Goal: Navigation & Orientation: Find specific page/section

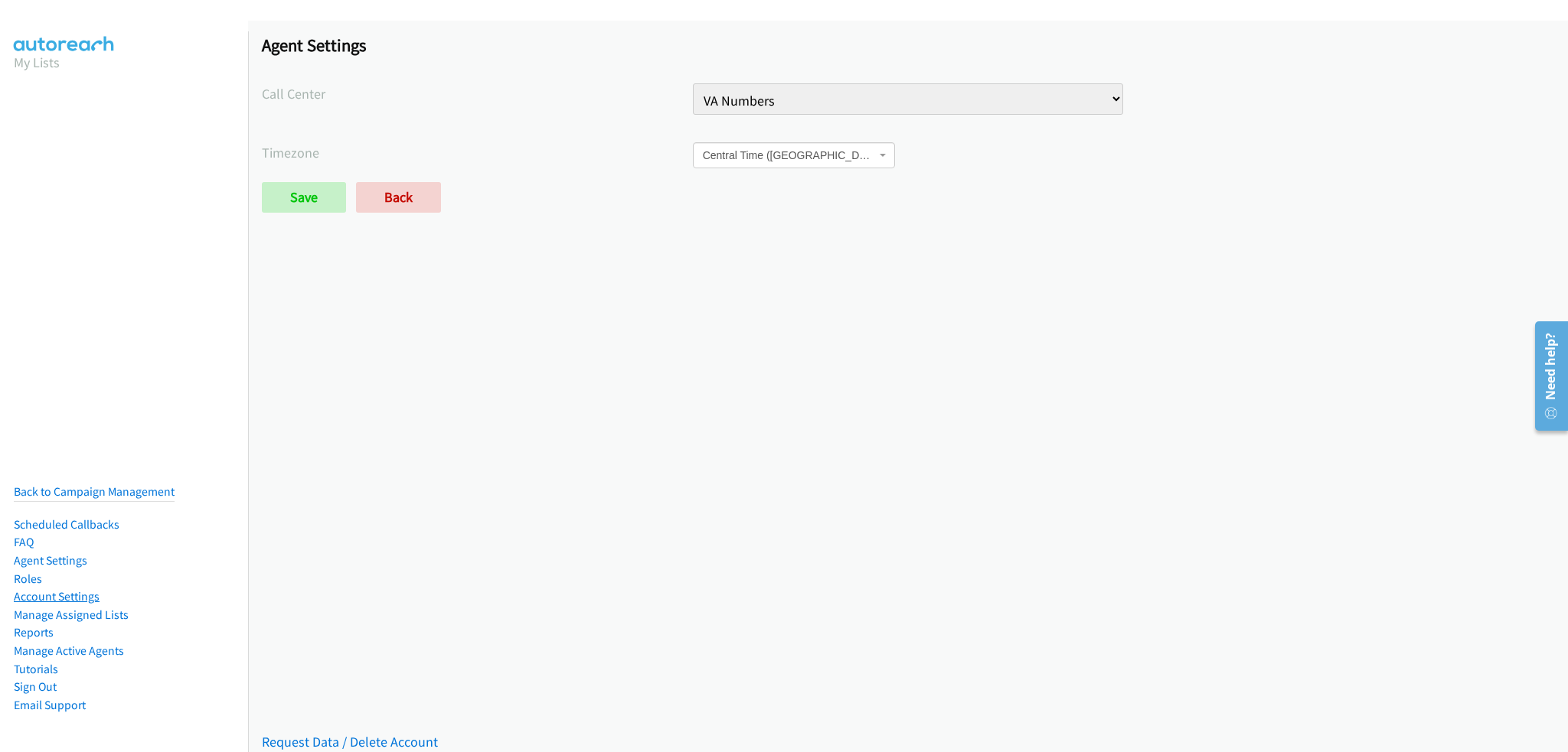
click at [82, 591] on link "Account Settings" at bounding box center [56, 596] width 85 height 15
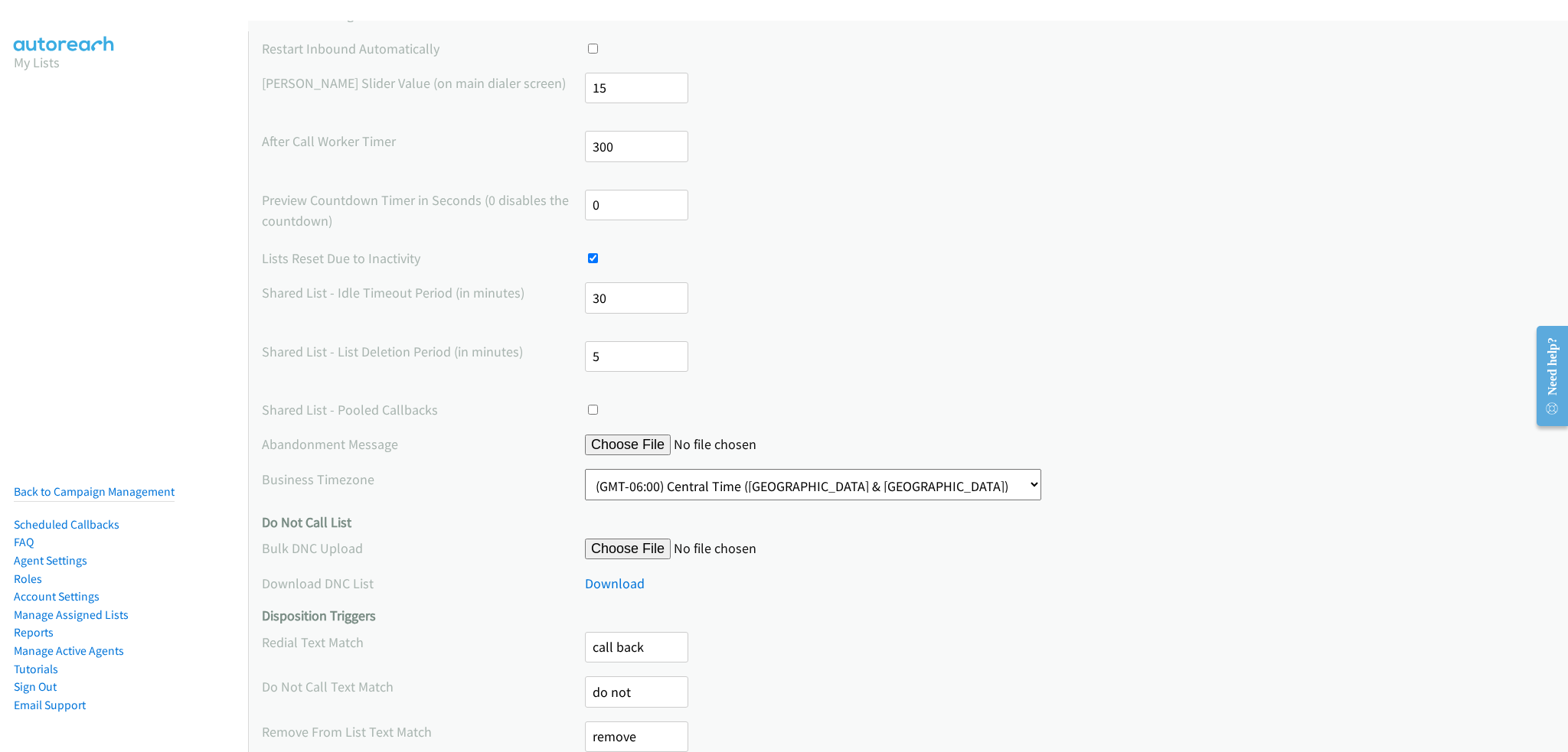
scroll to position [374, 0]
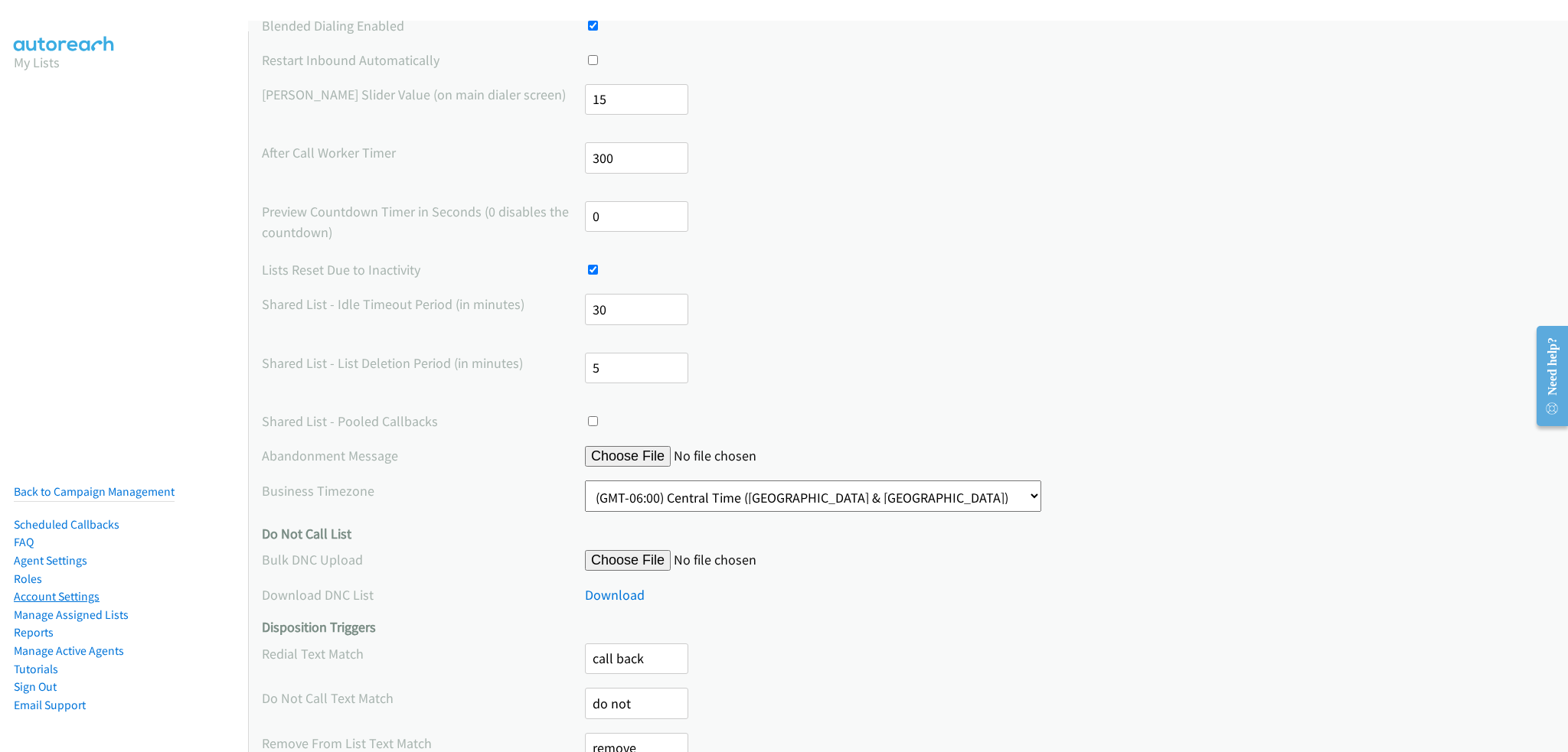
click at [28, 589] on link "Account Settings" at bounding box center [56, 596] width 85 height 15
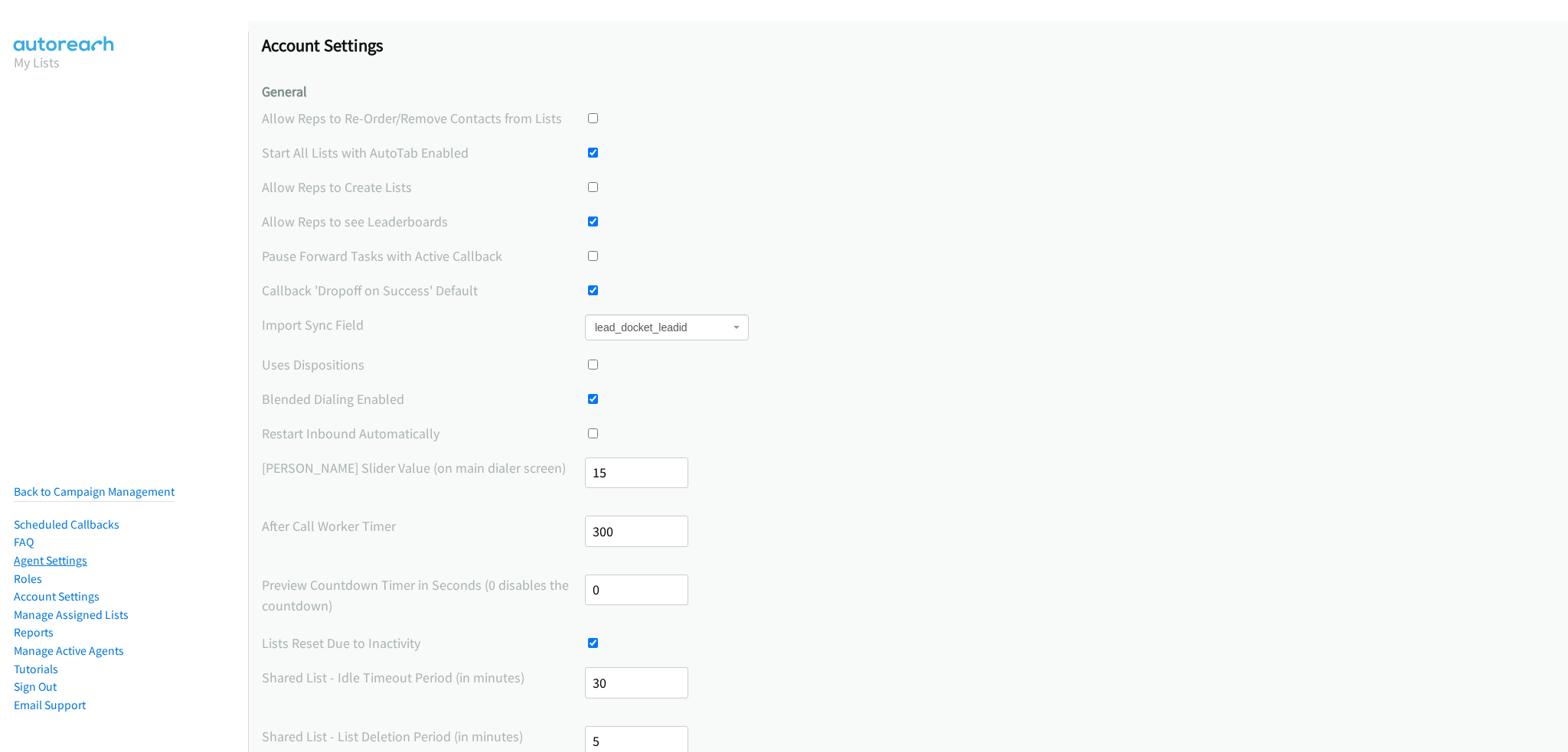
click at [65, 554] on link "Agent Settings" at bounding box center [51, 561] width 74 height 15
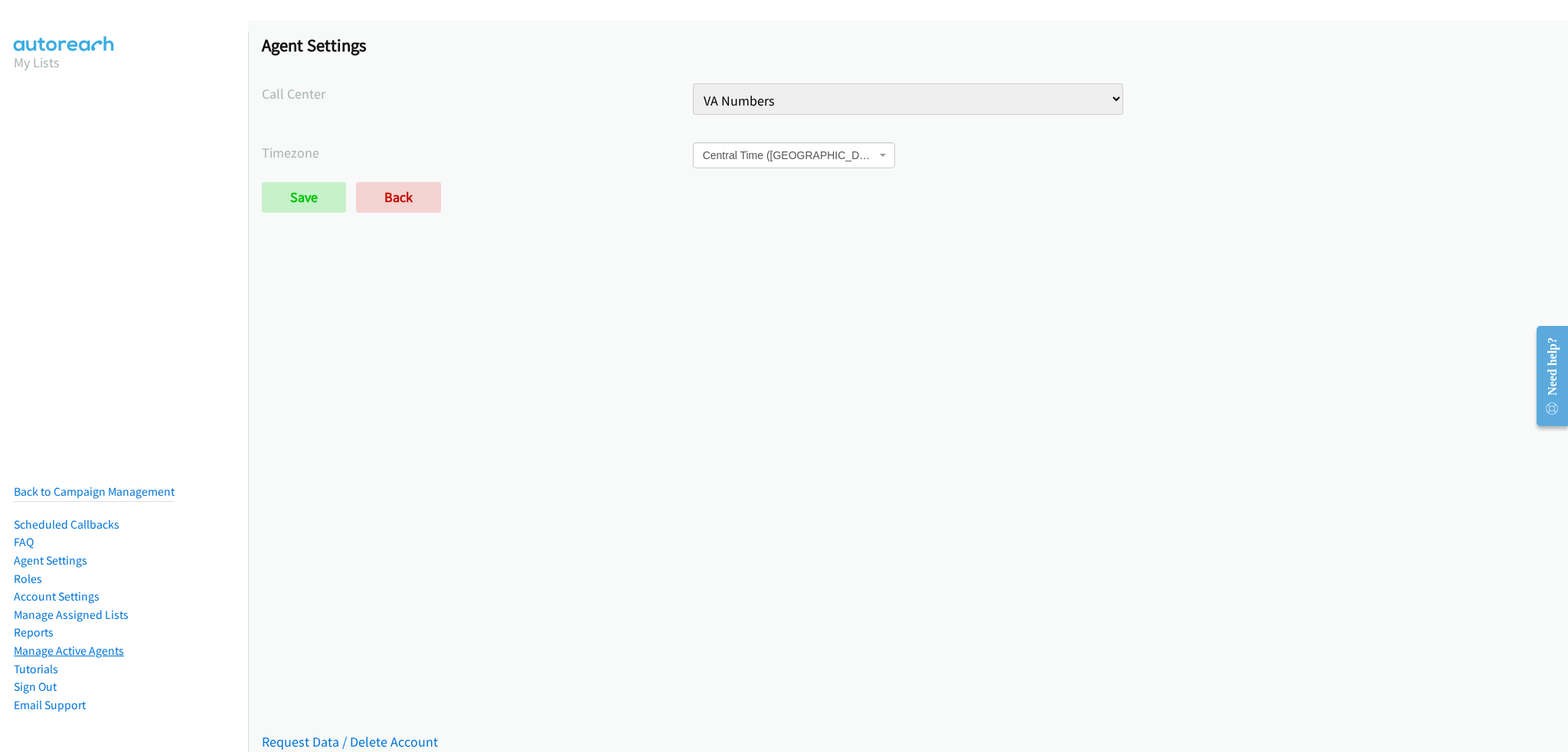
click at [68, 644] on link "Manage Active Agents" at bounding box center [68, 651] width 110 height 15
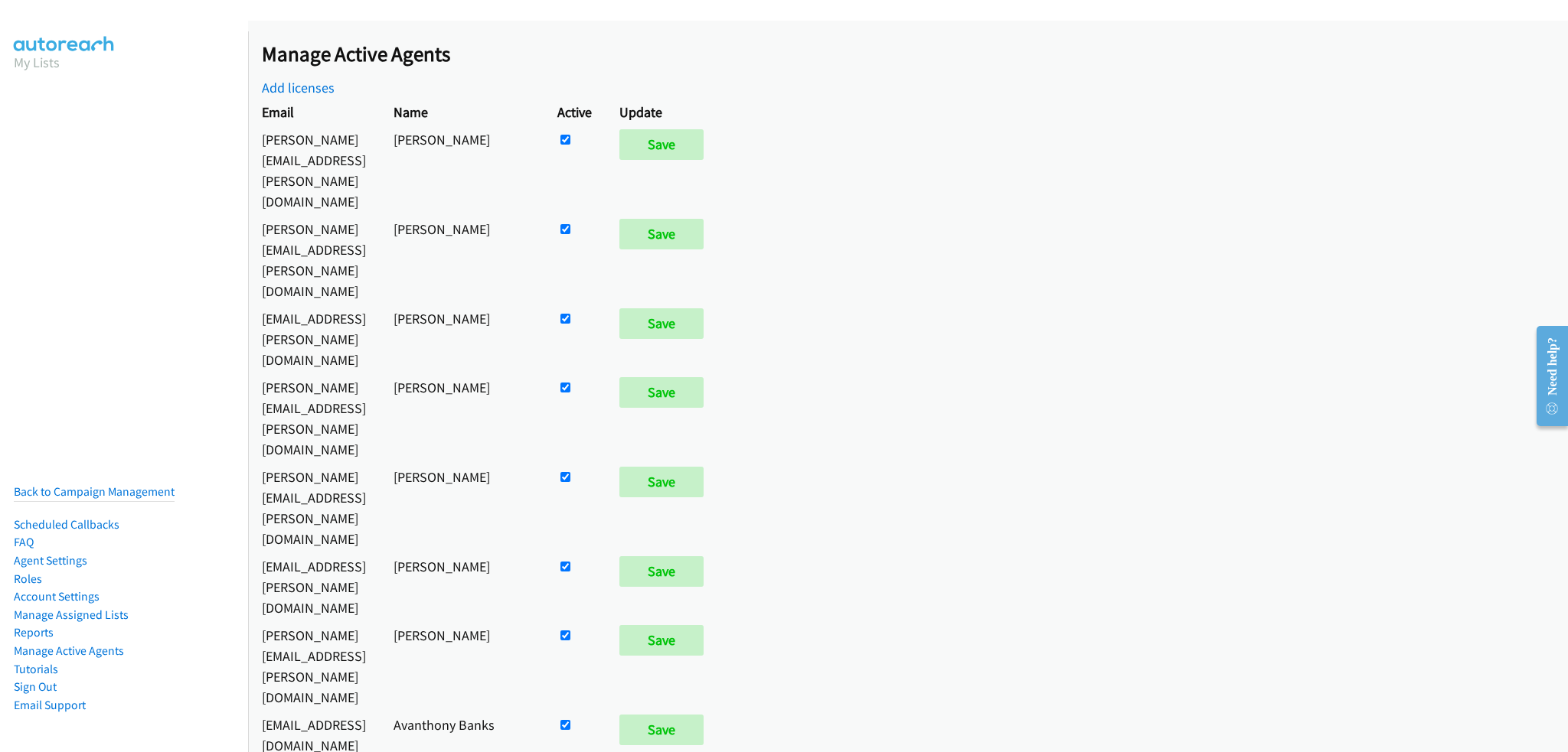
click at [92, 488] on li "Back to Campaign Management" at bounding box center [94, 492] width 161 height 19
click at [88, 485] on link "Back to Campaign Management" at bounding box center [94, 491] width 161 height 15
